Goal: Find specific page/section: Find specific page/section

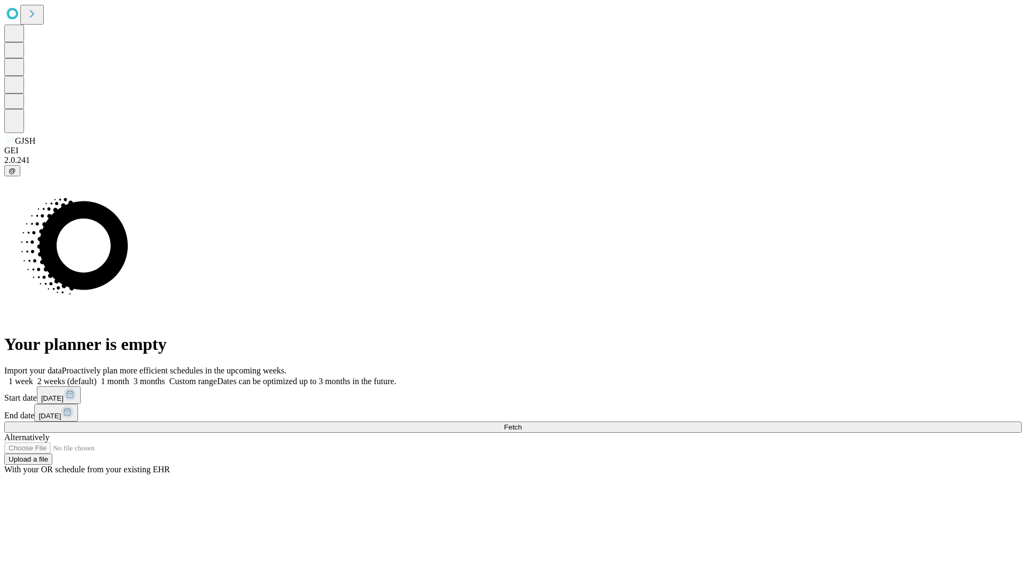
click at [522, 423] on span "Fetch" at bounding box center [513, 427] width 18 height 8
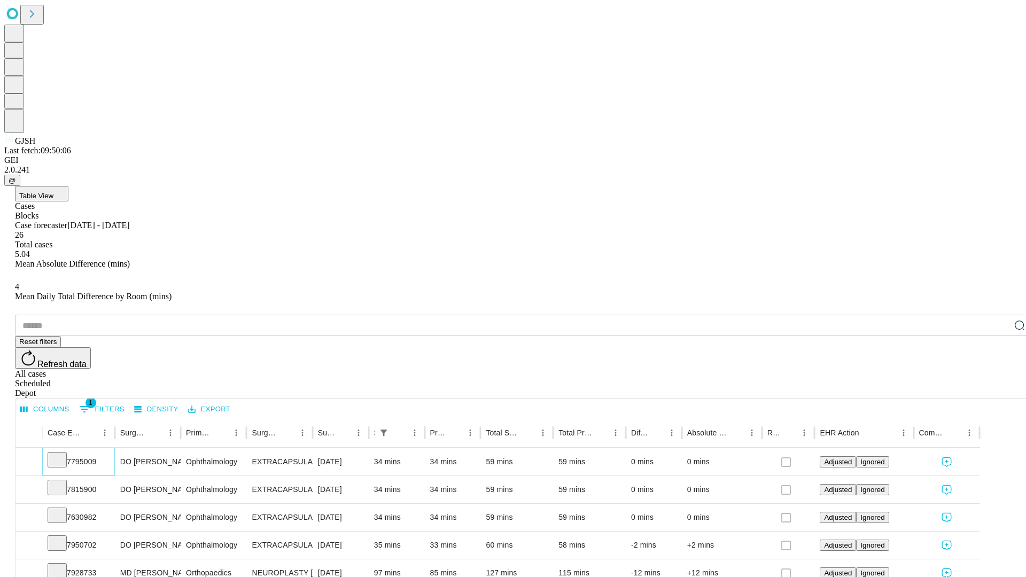
click at [63, 454] on icon at bounding box center [57, 459] width 11 height 11
